Goal: Transaction & Acquisition: Purchase product/service

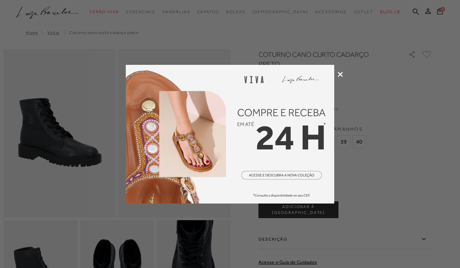
click at [339, 75] on icon at bounding box center [339, 74] width 5 height 5
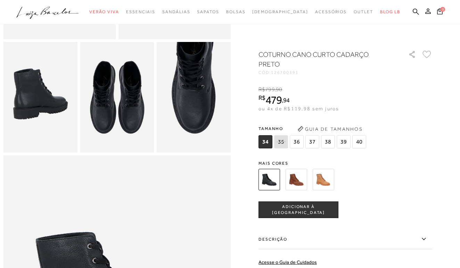
scroll to position [180, 0]
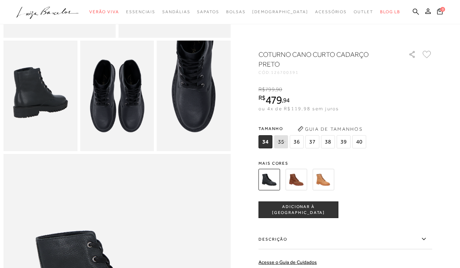
click at [313, 142] on span "37" at bounding box center [312, 141] width 14 height 13
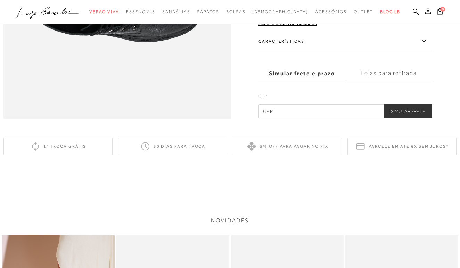
scroll to position [560, 0]
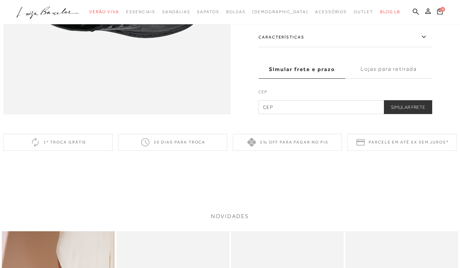
click at [325, 70] on label "Simular frete e prazo" at bounding box center [301, 69] width 87 height 19
click at [0, 0] on input "Simular frete e prazo" at bounding box center [0, 0] width 0 height 0
click at [381, 69] on label "Lojas para retirada" at bounding box center [388, 69] width 87 height 19
click at [0, 0] on input "Lojas para retirada" at bounding box center [0, 0] width 0 height 0
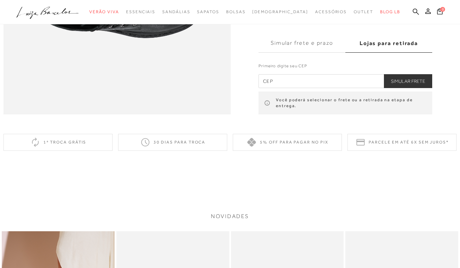
click at [321, 88] on input "text" at bounding box center [345, 81] width 174 height 14
type input "29050-780"
click at [413, 78] on button "Simular Frete" at bounding box center [408, 81] width 48 height 14
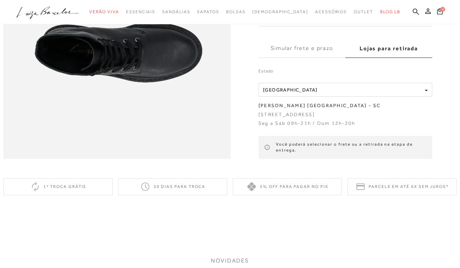
scroll to position [515, 0]
click at [315, 42] on label "Simular frete e prazo" at bounding box center [301, 48] width 87 height 19
click at [0, 0] on input "Simular frete e prazo" at bounding box center [0, 0] width 0 height 0
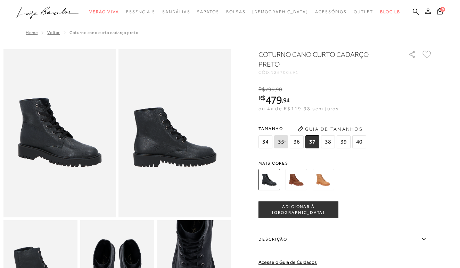
scroll to position [0, 0]
